Goal: Answer question/provide support

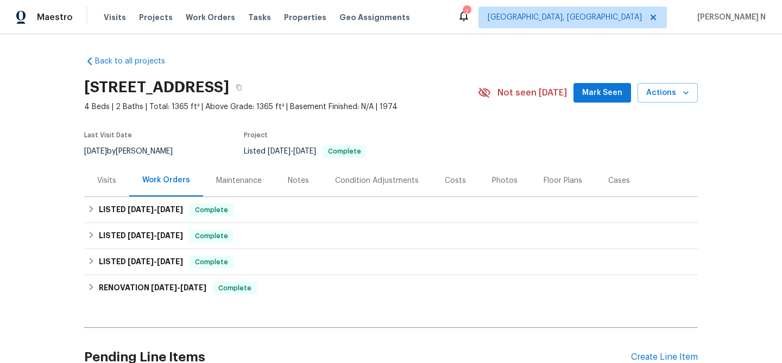
click at [238, 175] on div "Maintenance" at bounding box center [239, 180] width 46 height 11
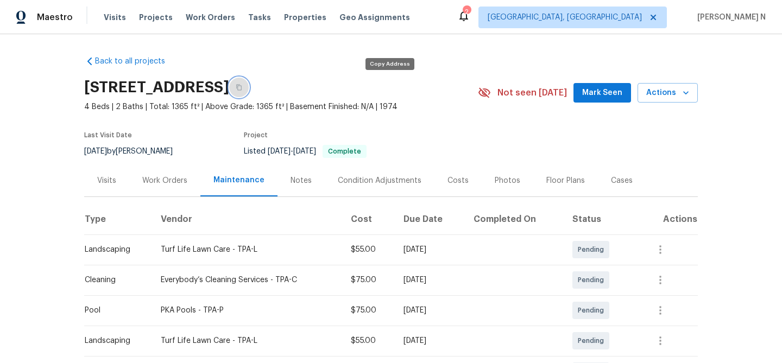
click at [242, 87] on icon "button" at bounding box center [239, 87] width 7 height 7
click at [249, 91] on button "button" at bounding box center [239, 88] width 20 height 20
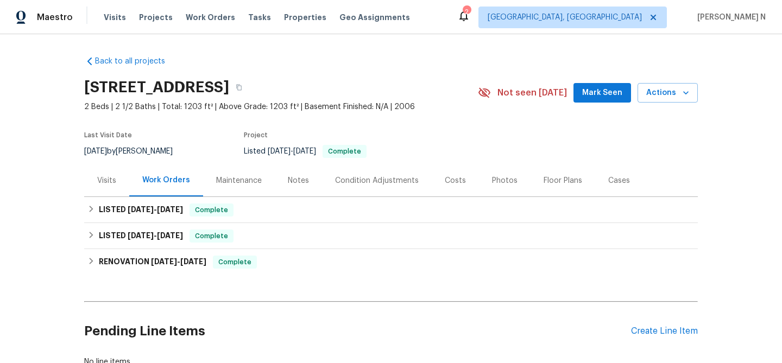
click at [241, 185] on div "Maintenance" at bounding box center [239, 180] width 46 height 11
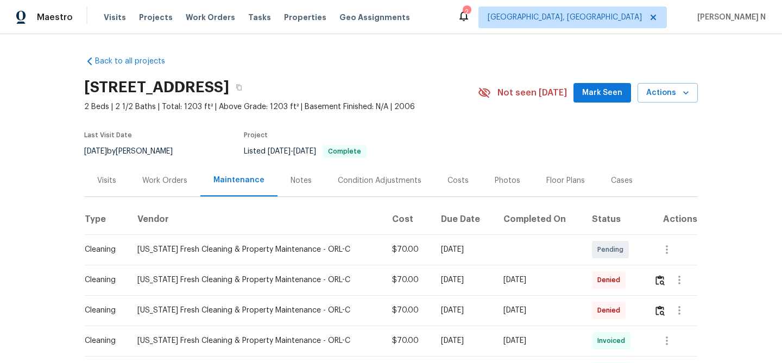
scroll to position [38, 0]
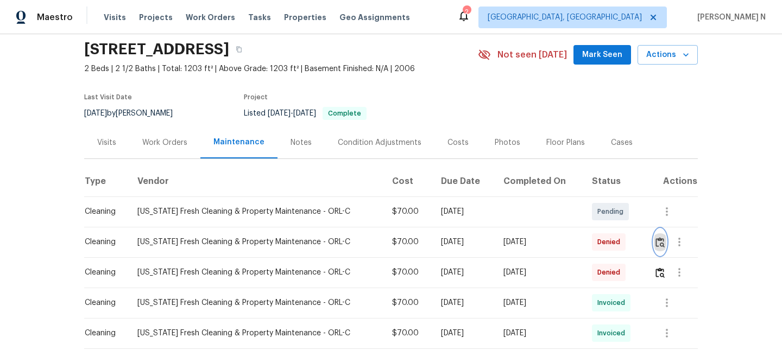
click at [660, 245] on img "button" at bounding box center [659, 242] width 9 height 10
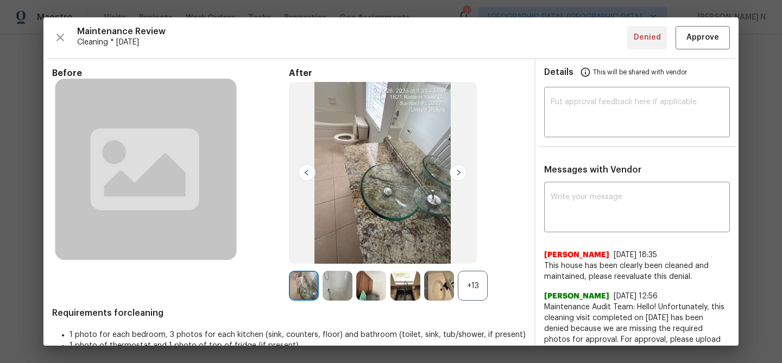
click at [466, 274] on div "+13" at bounding box center [473, 286] width 30 height 30
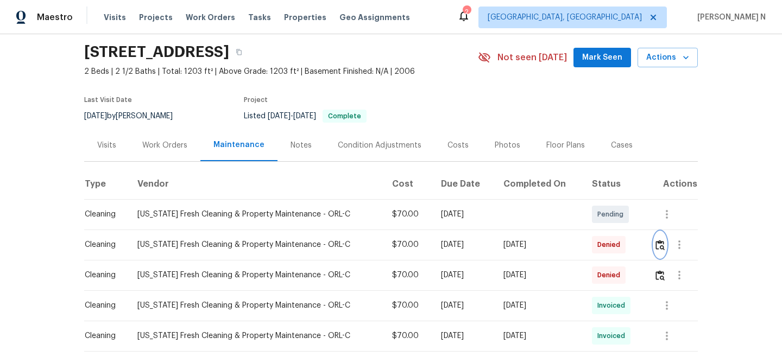
scroll to position [72, 0]
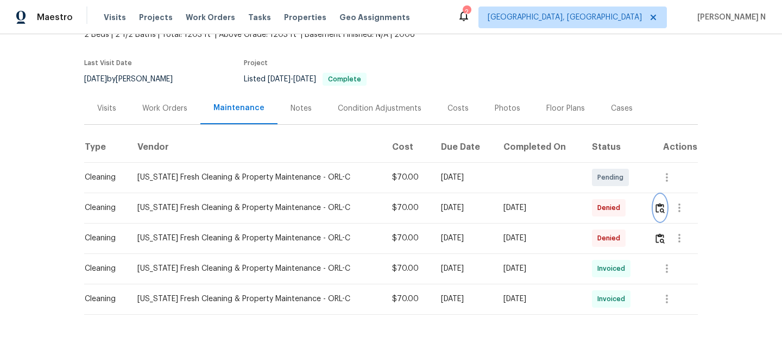
click at [661, 209] on img "button" at bounding box center [659, 208] width 9 height 10
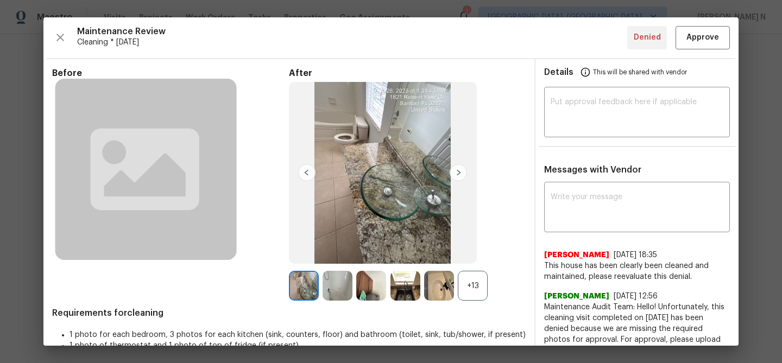
click at [473, 282] on div "+13" at bounding box center [473, 286] width 30 height 30
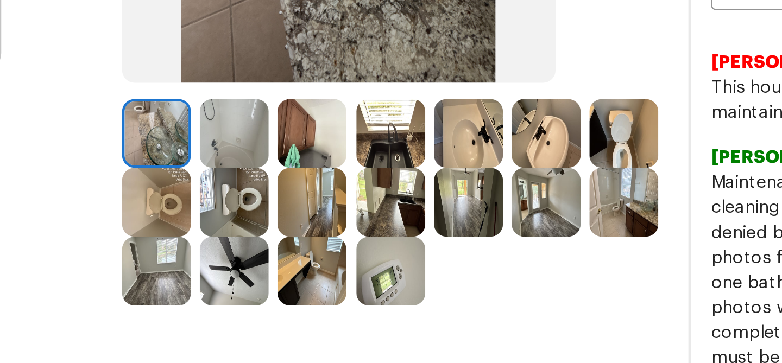
scroll to position [55, 0]
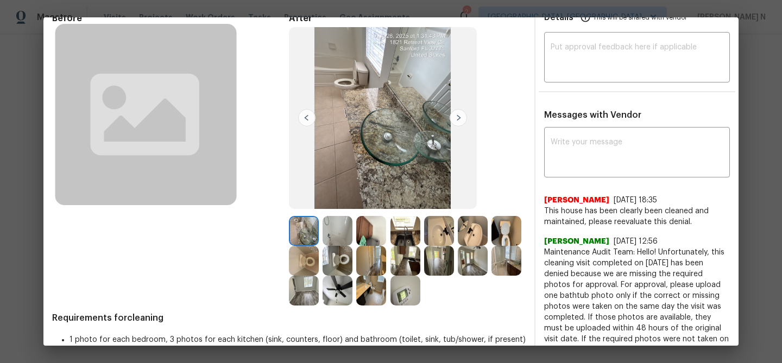
click at [372, 299] on img at bounding box center [371, 291] width 30 height 30
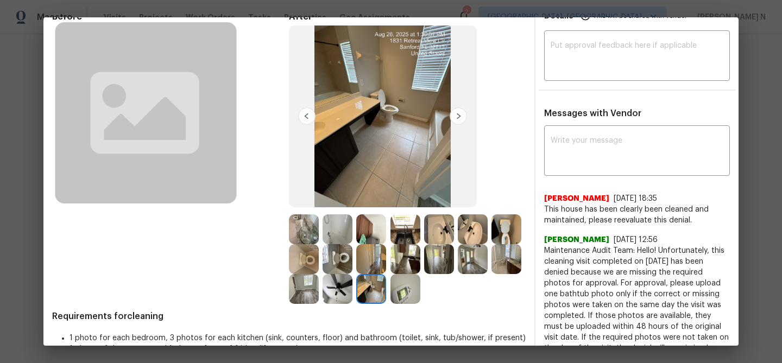
scroll to position [102, 0]
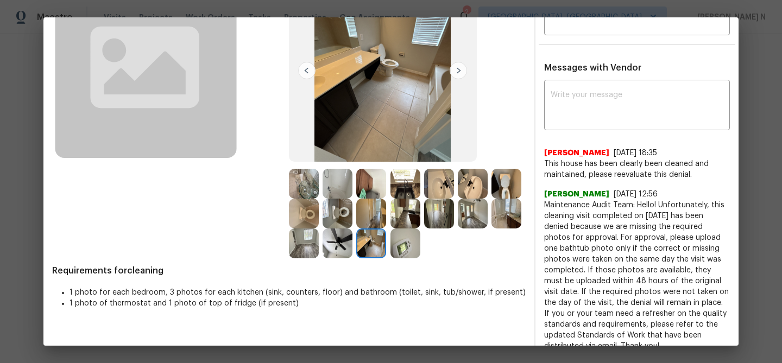
click at [571, 205] on span "Maintenance Audit Team: Hello! Unfortunately, this cleaning visit completed on …" at bounding box center [637, 276] width 186 height 152
drag, startPoint x: 571, startPoint y: 205, endPoint x: 648, endPoint y: 203, distance: 77.1
click at [648, 203] on span "Maintenance Audit Team: Hello! Unfortunately, this cleaning visit completed on …" at bounding box center [637, 276] width 186 height 152
copy span "Maintenance Audit Team: Hello!"
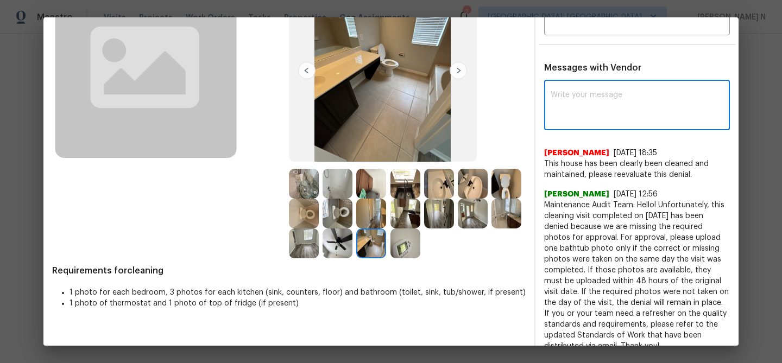
click at [596, 97] on textarea at bounding box center [637, 106] width 173 height 30
paste textarea "Maintenance Audit Team: Hello!"
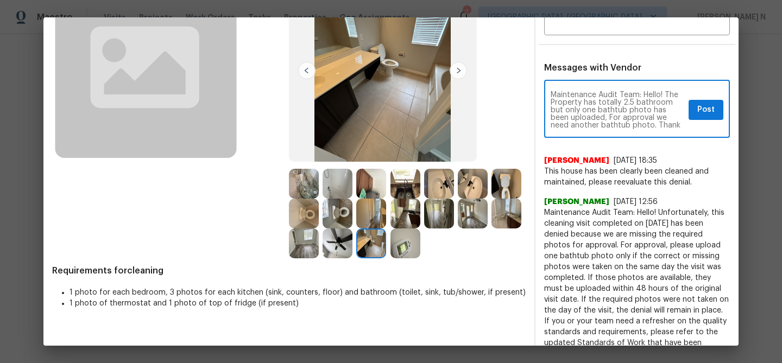
type textarea "Maintenance Audit Team: Hello! The Property has totally 2.5 bathroom but only o…"
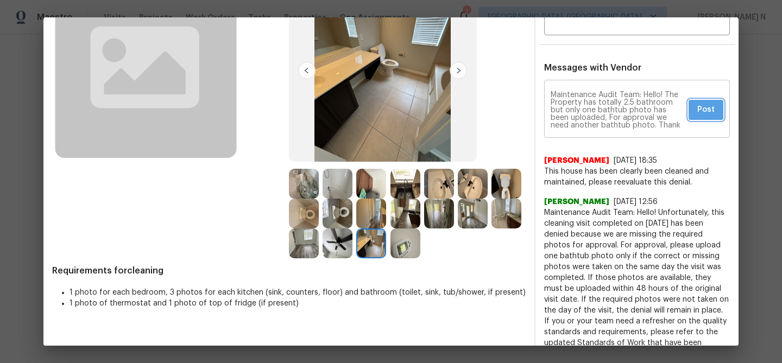
click at [702, 113] on span "Post" at bounding box center [705, 110] width 17 height 14
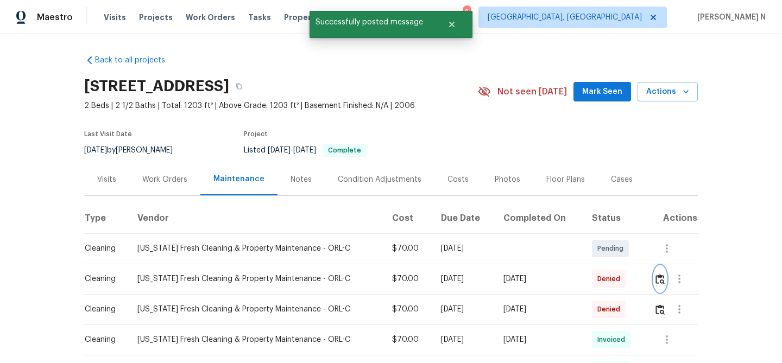
scroll to position [0, 0]
click at [249, 93] on button "button" at bounding box center [239, 88] width 20 height 20
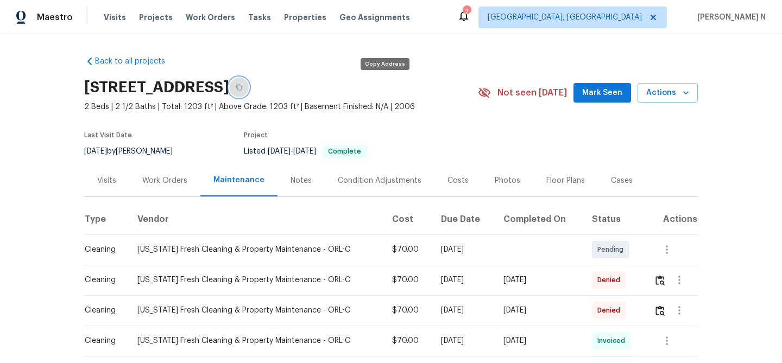
click at [249, 91] on button "button" at bounding box center [239, 88] width 20 height 20
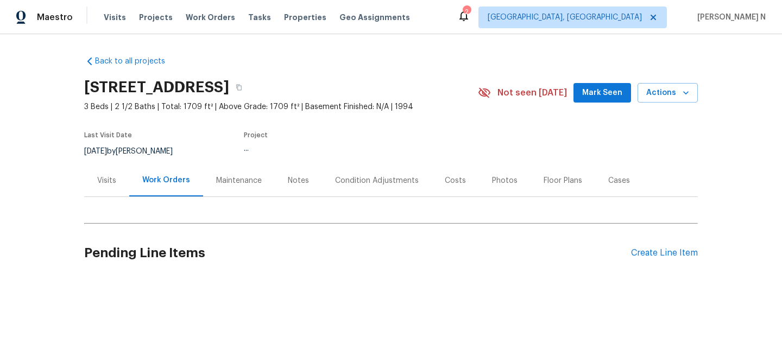
click at [234, 175] on div "Maintenance" at bounding box center [239, 180] width 46 height 11
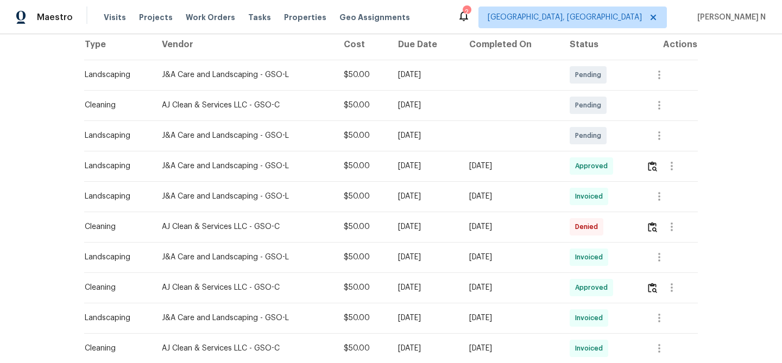
scroll to position [228, 0]
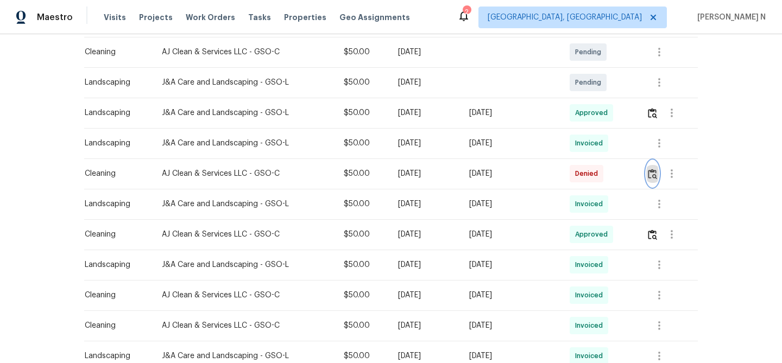
click at [656, 180] on button "button" at bounding box center [652, 174] width 12 height 26
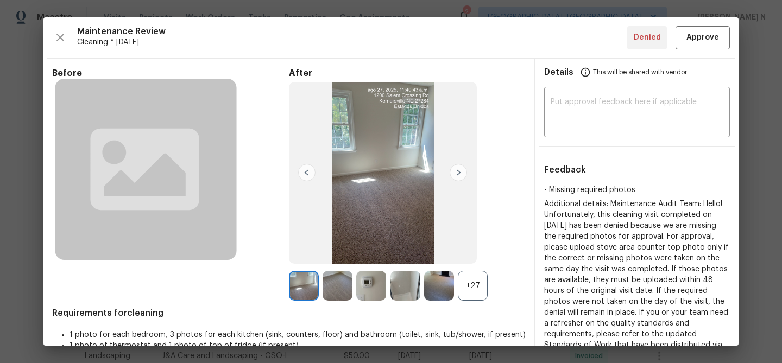
click at [481, 281] on div "+27" at bounding box center [473, 286] width 30 height 30
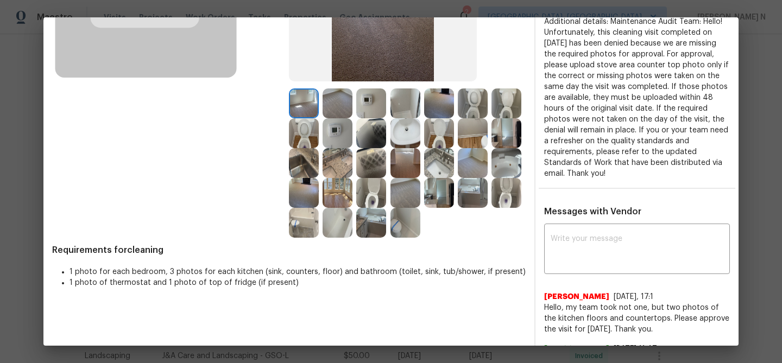
scroll to position [168, 0]
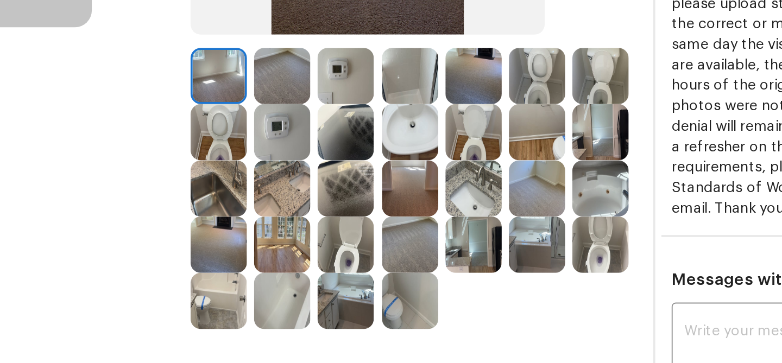
click at [446, 130] on img at bounding box center [439, 118] width 30 height 30
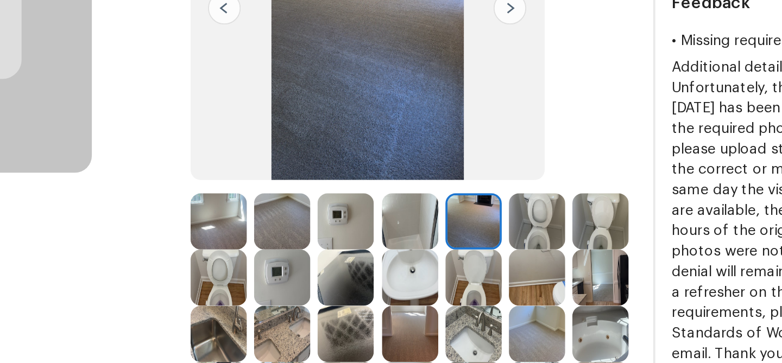
scroll to position [104, 0]
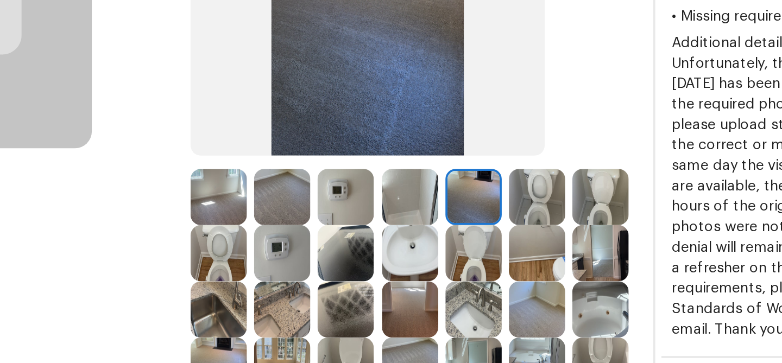
click at [496, 208] on img at bounding box center [506, 212] width 30 height 30
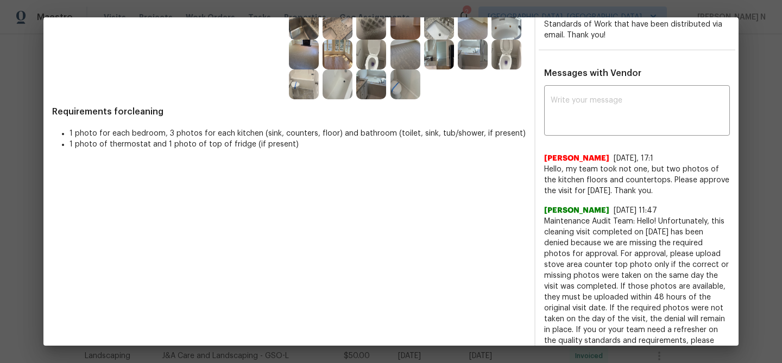
scroll to position [333, 0]
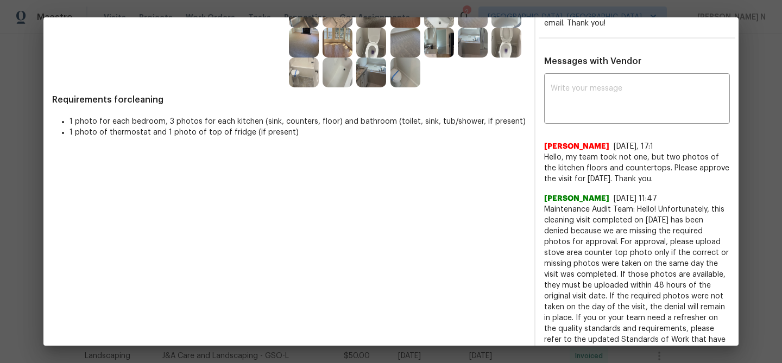
click at [557, 210] on span "Maintenance Audit Team: Hello! Unfortunately, this cleaning visit completed on …" at bounding box center [637, 280] width 186 height 152
drag, startPoint x: 557, startPoint y: 210, endPoint x: 656, endPoint y: 207, distance: 99.4
click at [656, 207] on span "Maintenance Audit Team: Hello! Unfortunately, this cleaning visit completed on …" at bounding box center [637, 280] width 186 height 152
copy span "Maintenance Audit Team: Hello!"
click at [632, 90] on textarea at bounding box center [637, 100] width 173 height 30
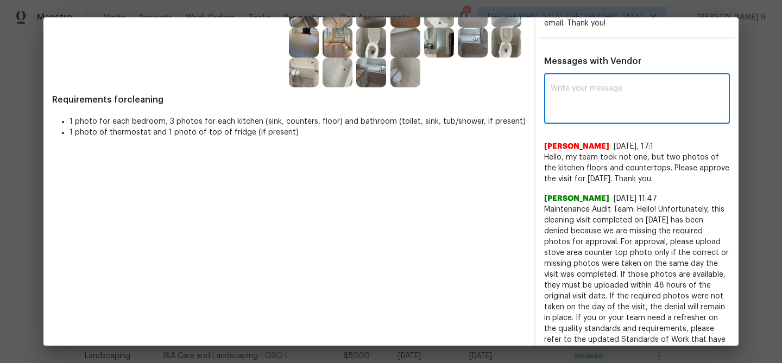
paste textarea "Maintenance Audit Team: Hello!"
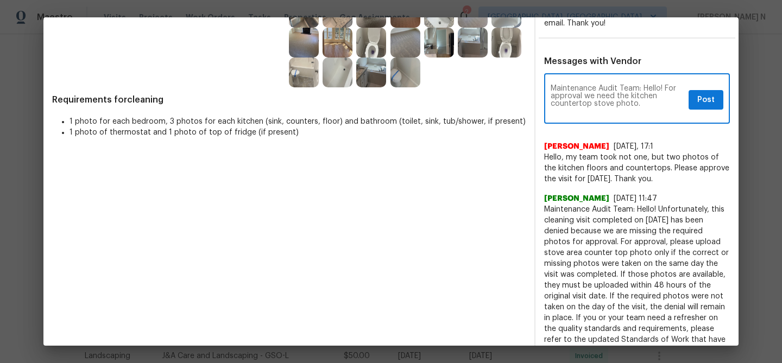
paste textarea "As per our updated SWO the photos must be uploaded within 48 hours of the origi…"
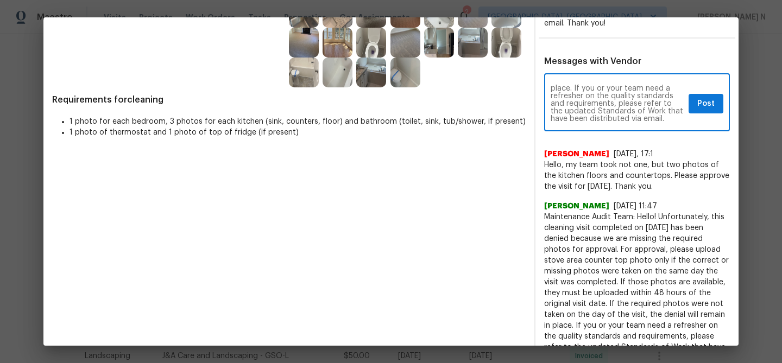
type textarea "Maintenance Audit Team: Hello! For approval we need the kitchen countertop stov…"
click at [702, 107] on span "Post" at bounding box center [705, 104] width 17 height 14
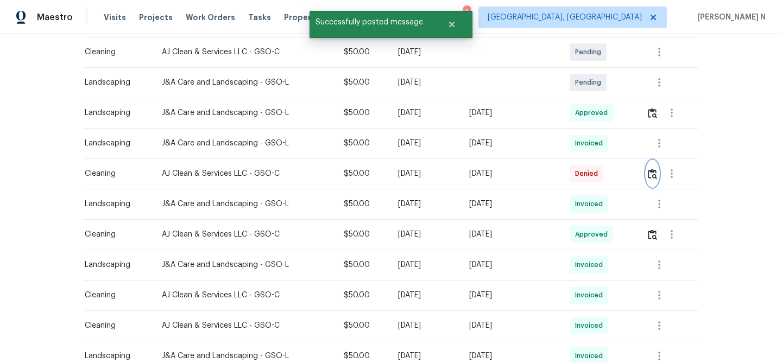
scroll to position [0, 0]
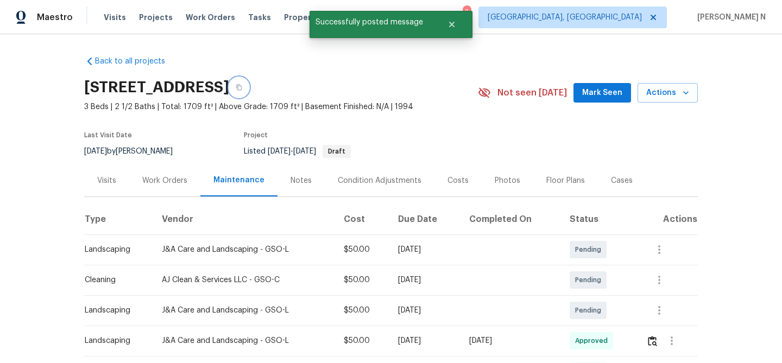
click at [242, 85] on icon "button" at bounding box center [239, 87] width 7 height 7
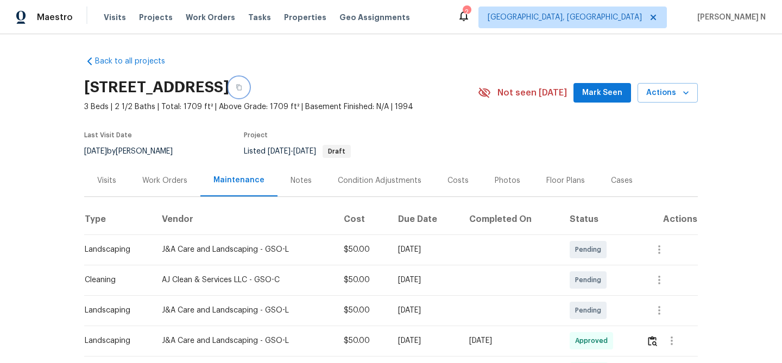
click at [242, 89] on icon "button" at bounding box center [239, 87] width 7 height 7
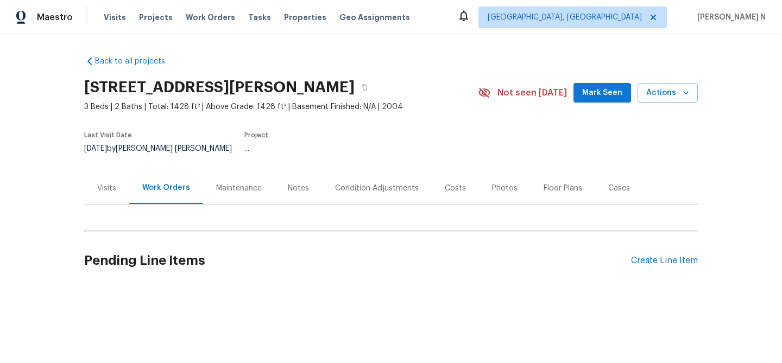
click at [239, 183] on div "Maintenance" at bounding box center [239, 188] width 46 height 11
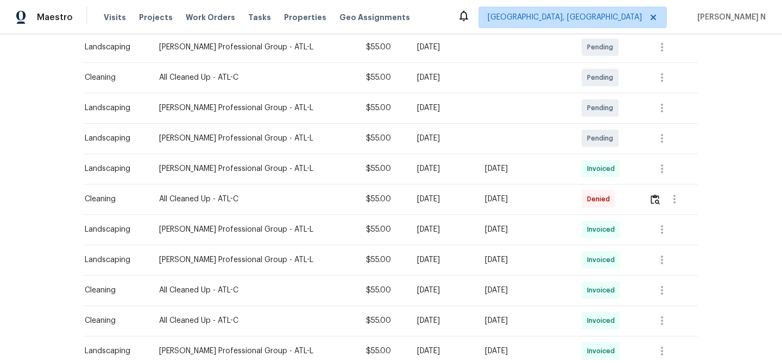
scroll to position [212, 0]
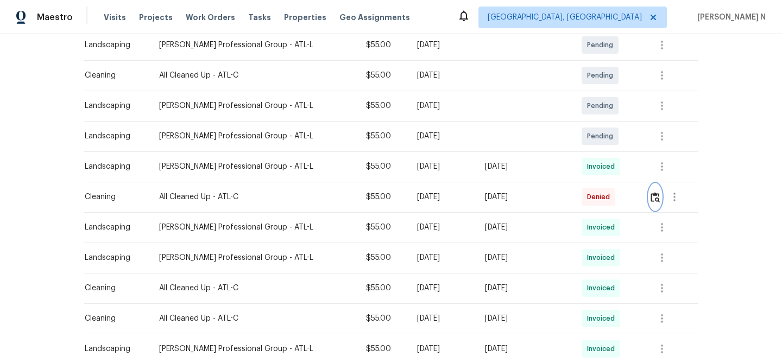
click at [653, 195] on button "button" at bounding box center [655, 197] width 12 height 26
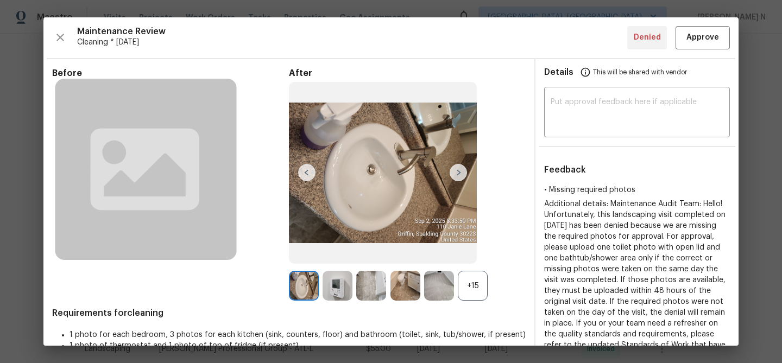
click at [484, 295] on div "+15" at bounding box center [473, 286] width 30 height 30
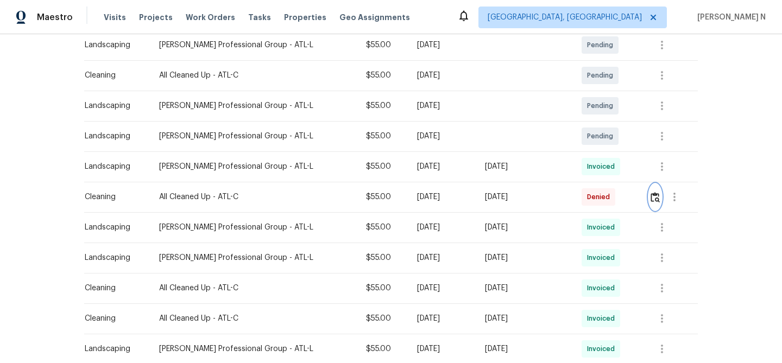
scroll to position [0, 0]
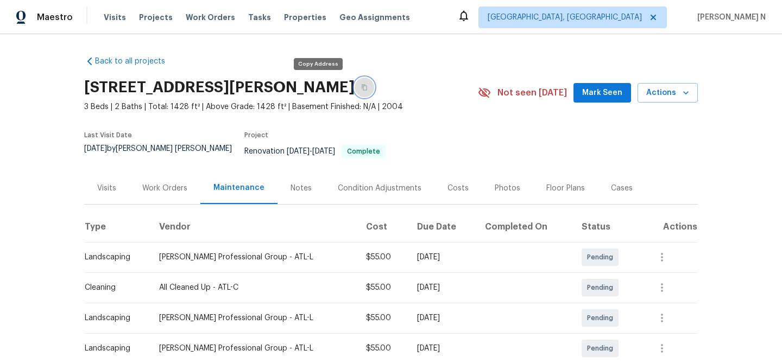
click at [362, 89] on icon "button" at bounding box center [364, 88] width 5 height 6
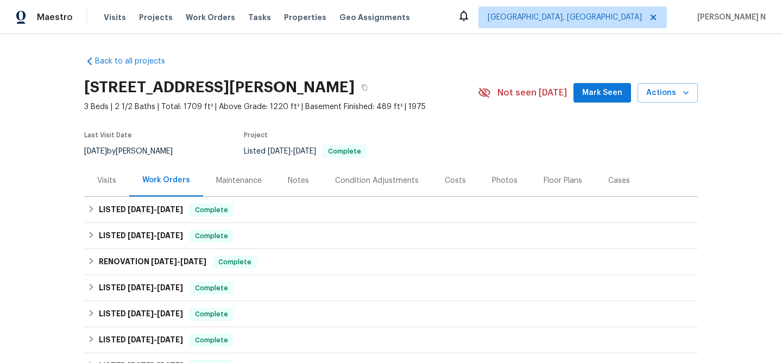
click at [236, 185] on div "Maintenance" at bounding box center [239, 180] width 46 height 11
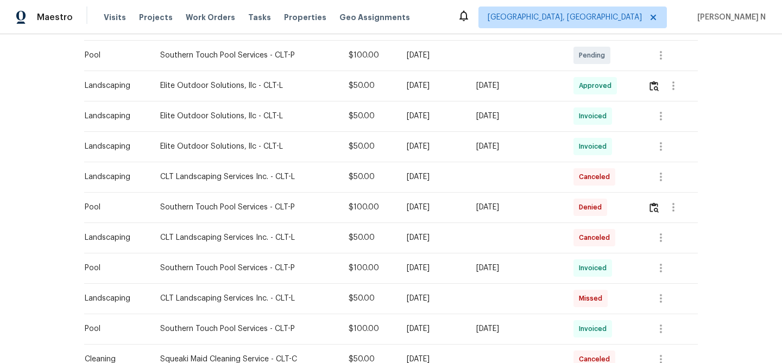
scroll to position [447, 0]
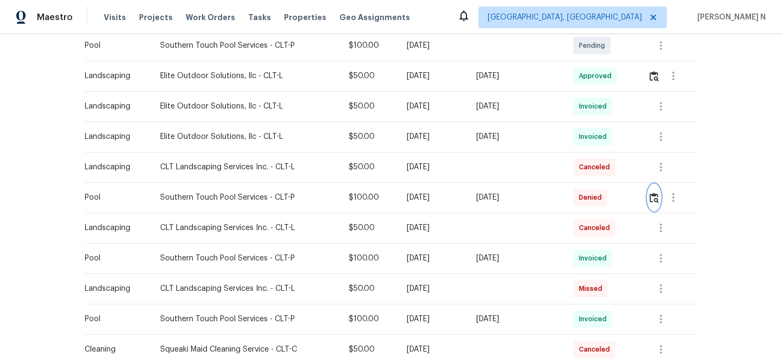
click at [659, 197] on img "button" at bounding box center [653, 198] width 9 height 10
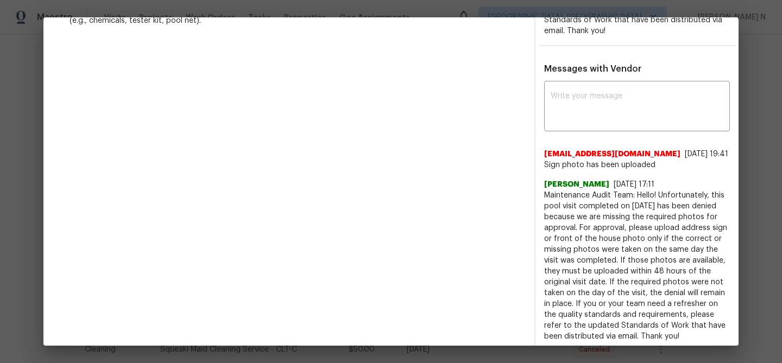
scroll to position [325, 0]
click at [635, 122] on textarea at bounding box center [637, 108] width 173 height 30
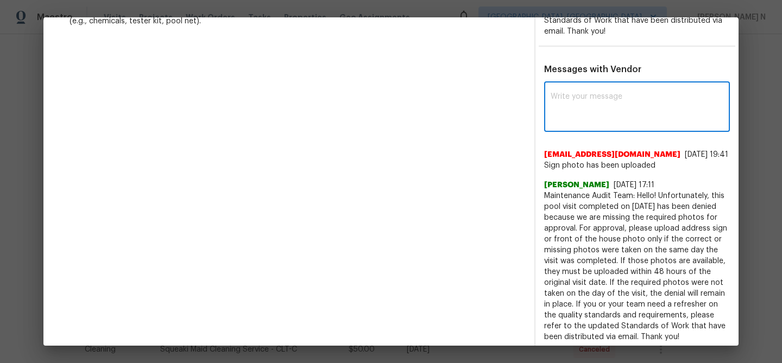
paste textarea "Maintenance Audit Team: Hello! Thank you for uploading the photo, after further…"
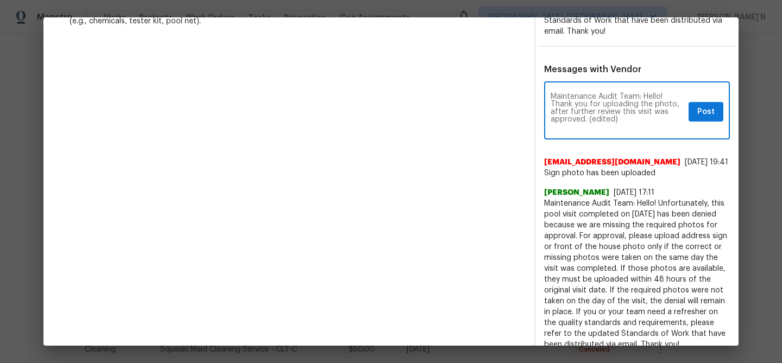
scroll to position [0, 0]
drag, startPoint x: 589, startPoint y: 117, endPoint x: 643, endPoint y: 117, distance: 54.8
click at [643, 117] on textarea "Maintenance Audit Team: Hello! Thank you for uploading the photo, after further…" at bounding box center [618, 112] width 134 height 38
type textarea "Maintenance Audit Team: Hello! Thank you for uploading the photo, after further…"
click at [716, 110] on button "Post" at bounding box center [706, 112] width 35 height 20
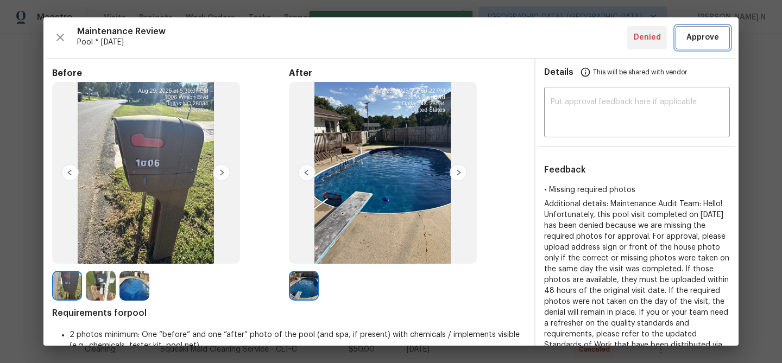
click at [701, 43] on span "Approve" at bounding box center [702, 38] width 33 height 14
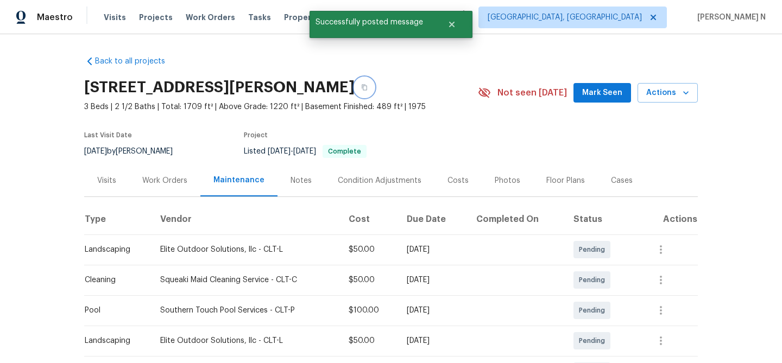
click at [358, 93] on button "button" at bounding box center [365, 88] width 20 height 20
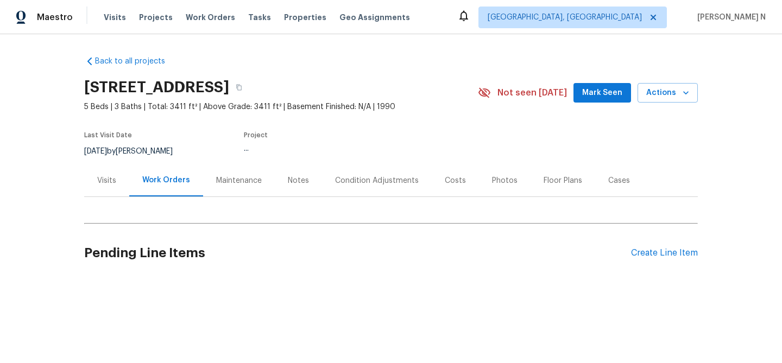
click at [242, 189] on div "Maintenance" at bounding box center [239, 181] width 72 height 32
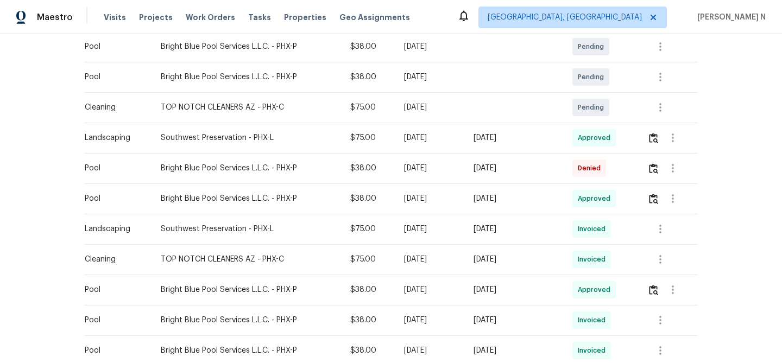
scroll to position [287, 0]
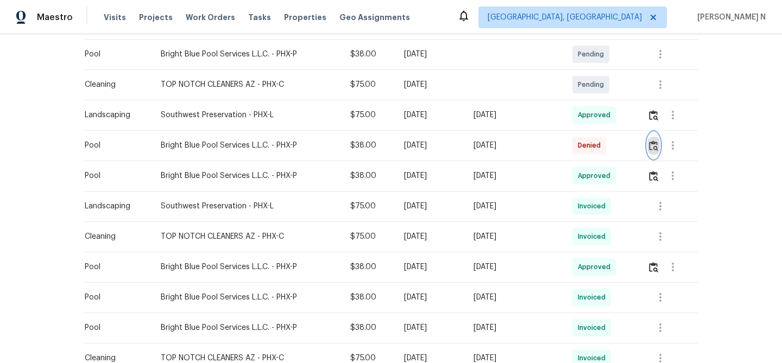
click at [655, 150] on img "button" at bounding box center [653, 146] width 9 height 10
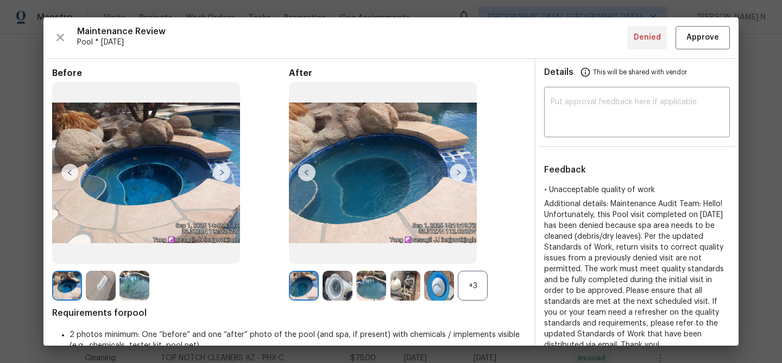
click at [481, 291] on div "+3" at bounding box center [473, 286] width 30 height 30
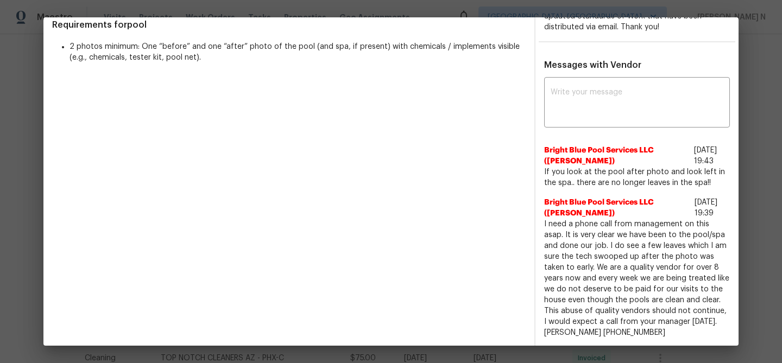
scroll to position [300, 0]
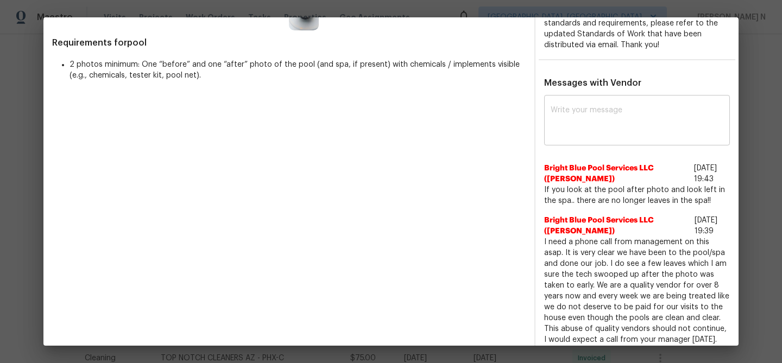
click at [569, 130] on textarea at bounding box center [637, 121] width 173 height 30
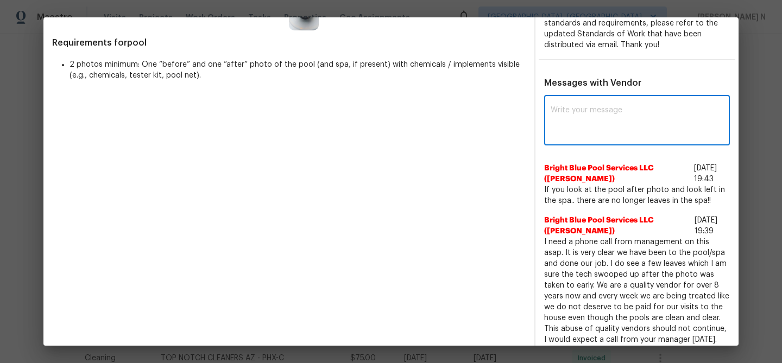
paste textarea "Maintenance Audit Team: Hello! Thank you for the feedback after further review …"
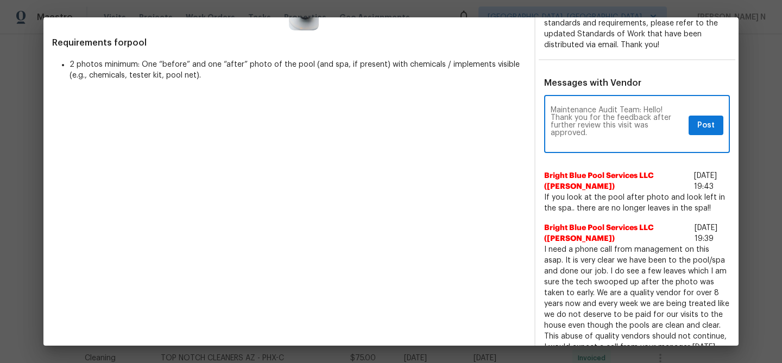
scroll to position [0, 0]
type textarea "Maintenance Audit Team: Hello! Thank you for the feedback after further review …"
click at [717, 129] on button "Post" at bounding box center [706, 126] width 35 height 20
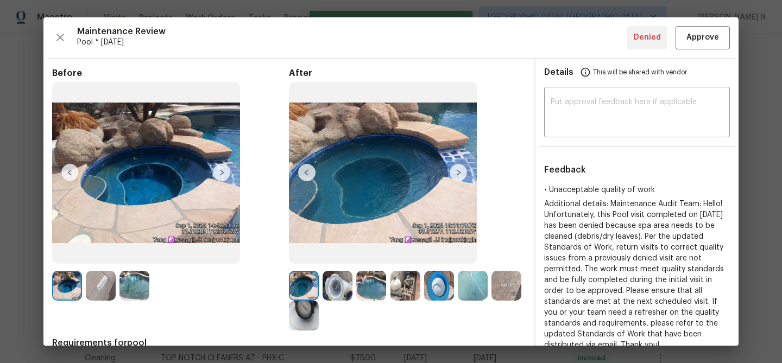
click at [716, 51] on div "Maintenance Review Pool * Tue, Sep 02 Denied Approve Before After Requirements …" at bounding box center [390, 181] width 695 height 329
click at [716, 46] on button "Approve" at bounding box center [702, 37] width 54 height 23
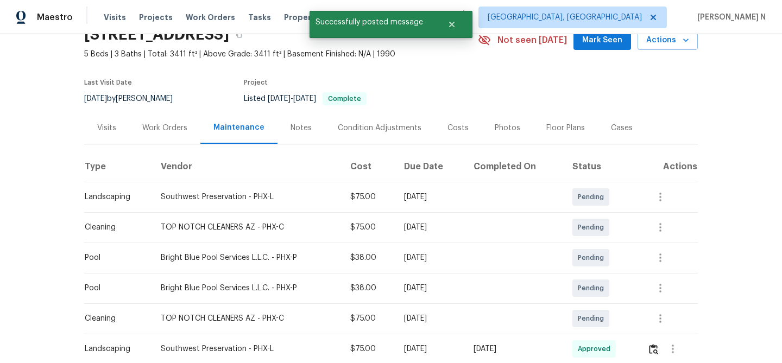
scroll to position [2, 0]
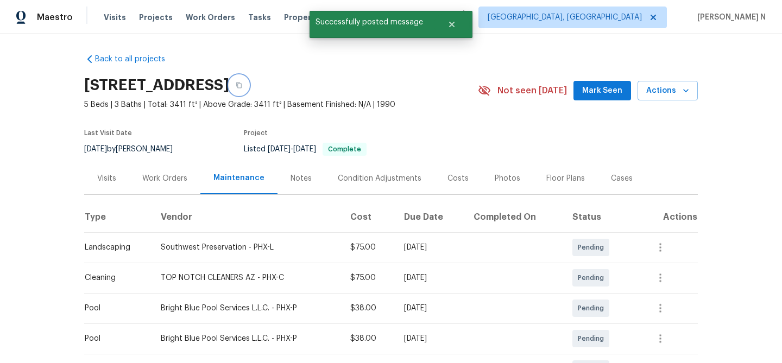
click at [249, 91] on button "button" at bounding box center [239, 85] width 20 height 20
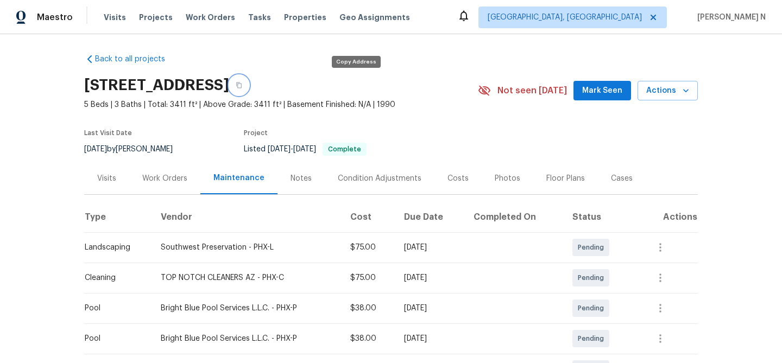
click at [242, 86] on icon "button" at bounding box center [239, 85] width 7 height 7
